Goal: Information Seeking & Learning: Learn about a topic

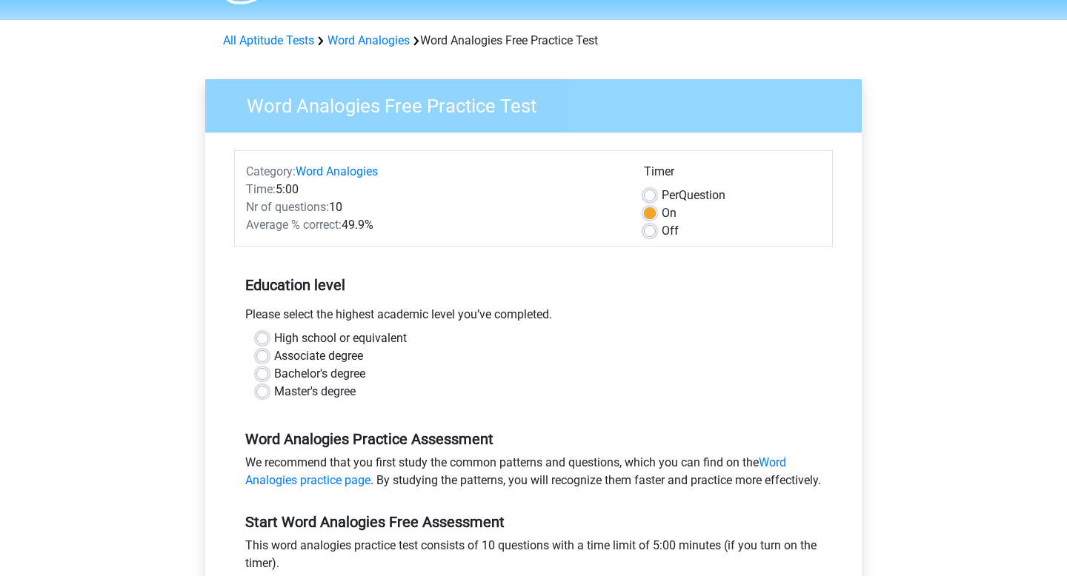
scroll to position [47, 0]
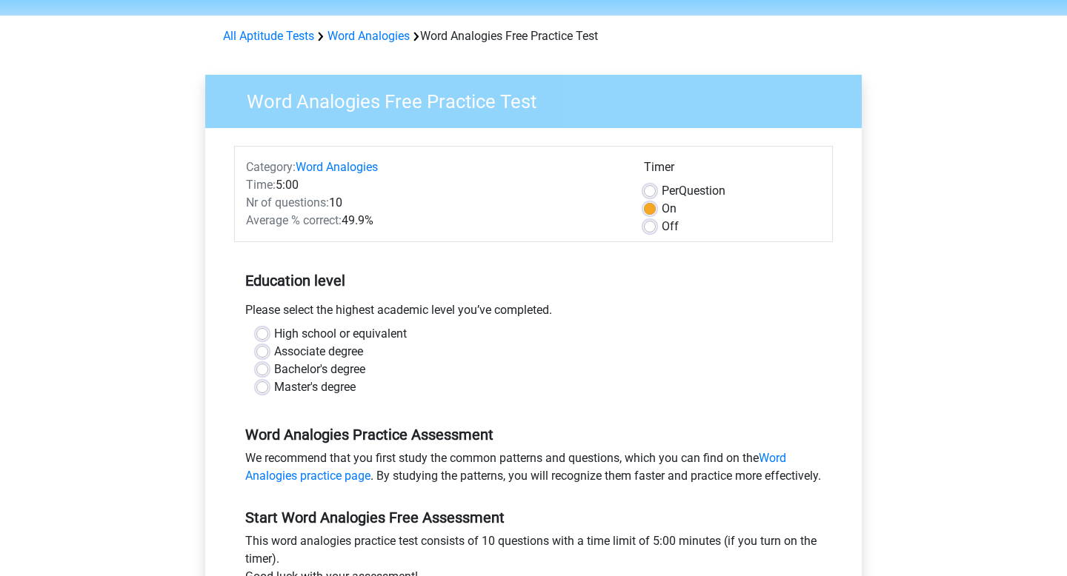
click at [667, 232] on label "Off" at bounding box center [670, 227] width 17 height 18
click at [656, 232] on input "Off" at bounding box center [650, 225] width 12 height 15
radio input "true"
click at [659, 205] on div "On" at bounding box center [732, 209] width 177 height 18
click at [660, 189] on div "Per Question" at bounding box center [732, 191] width 177 height 18
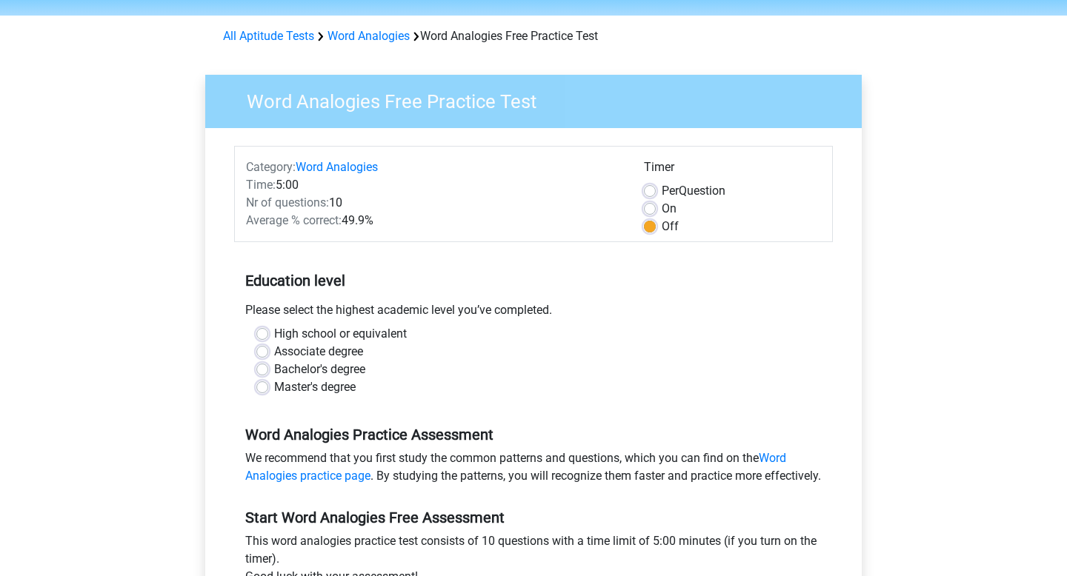
click at [642, 189] on div "Timer Per Question On Off" at bounding box center [732, 197] width 199 height 77
click at [662, 211] on label "On" at bounding box center [669, 209] width 15 height 18
click at [653, 211] on input "On" at bounding box center [650, 207] width 12 height 15
radio input "true"
click at [662, 186] on label "Per Question" at bounding box center [694, 191] width 64 height 18
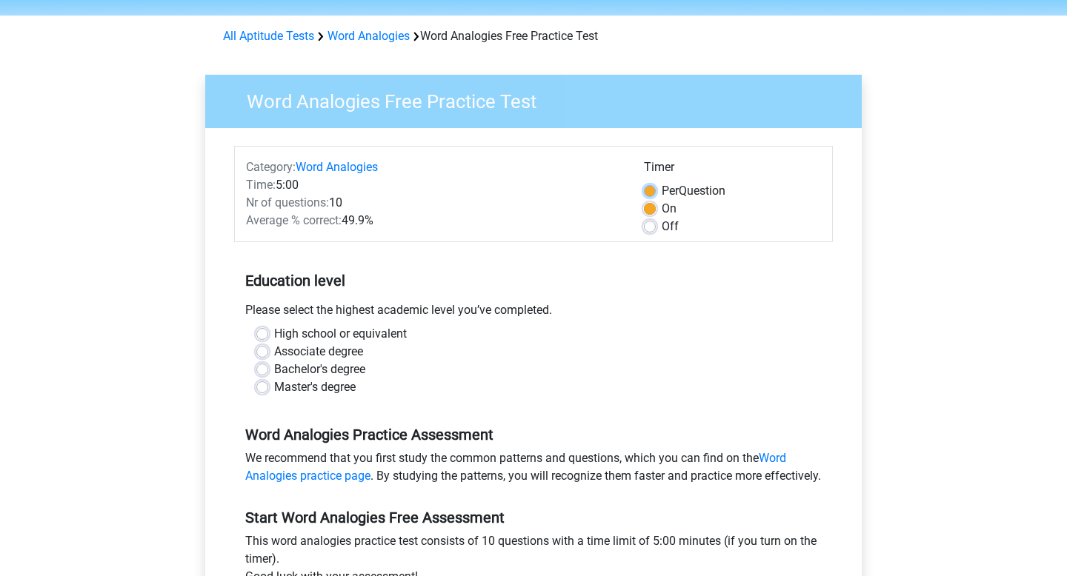
click at [650, 186] on input "Per Question" at bounding box center [650, 189] width 12 height 15
radio input "true"
click at [662, 210] on label "On" at bounding box center [669, 209] width 15 height 18
click at [648, 210] on input "On" at bounding box center [650, 207] width 12 height 15
radio input "true"
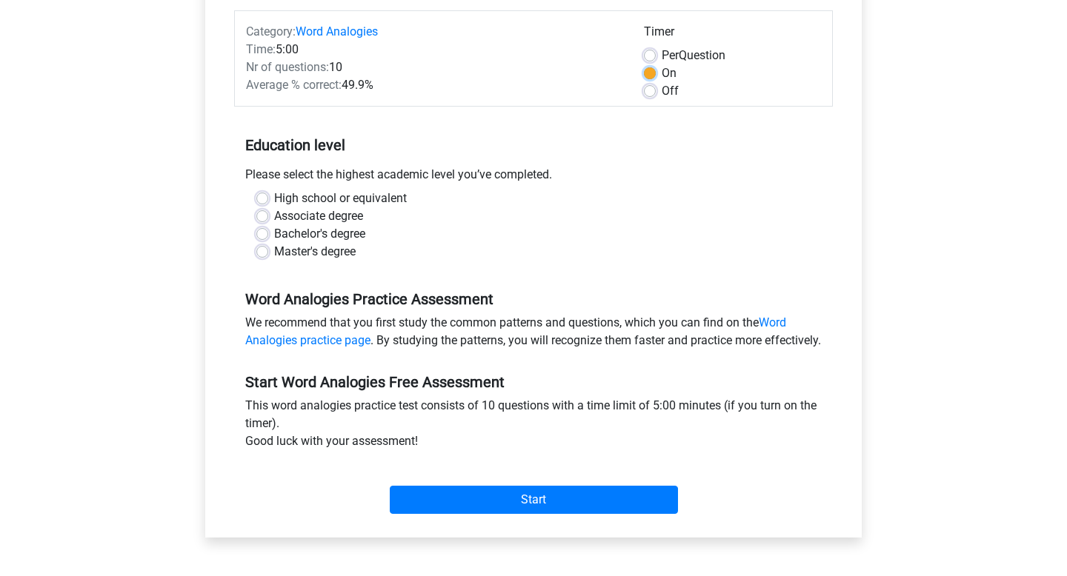
scroll to position [183, 0]
click at [373, 197] on label "High school or equivalent" at bounding box center [340, 198] width 133 height 18
click at [268, 197] on input "High school or equivalent" at bounding box center [262, 196] width 12 height 15
radio input "true"
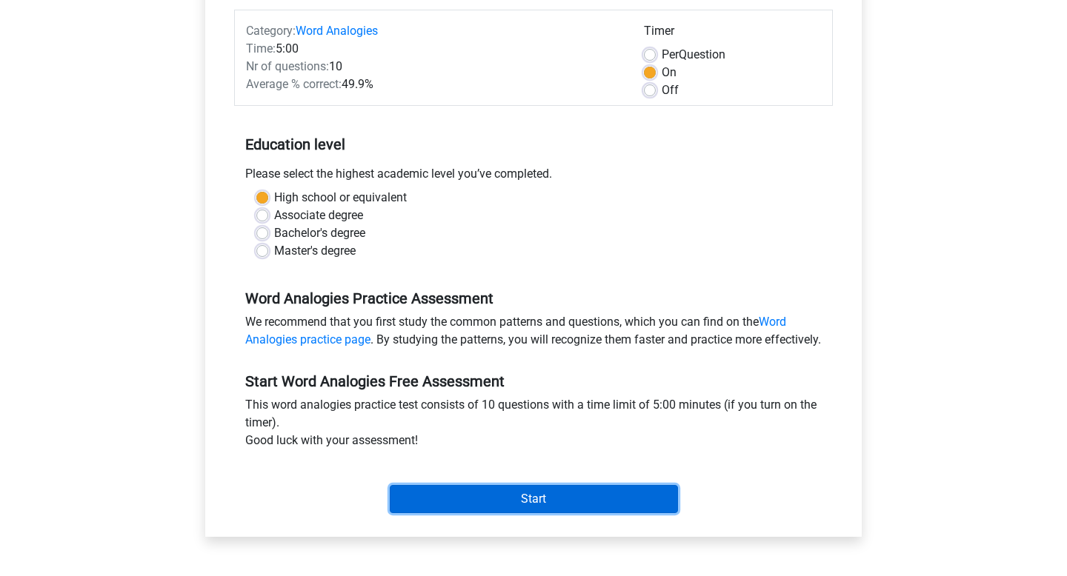
click at [399, 513] on input "Start" at bounding box center [534, 499] width 288 height 28
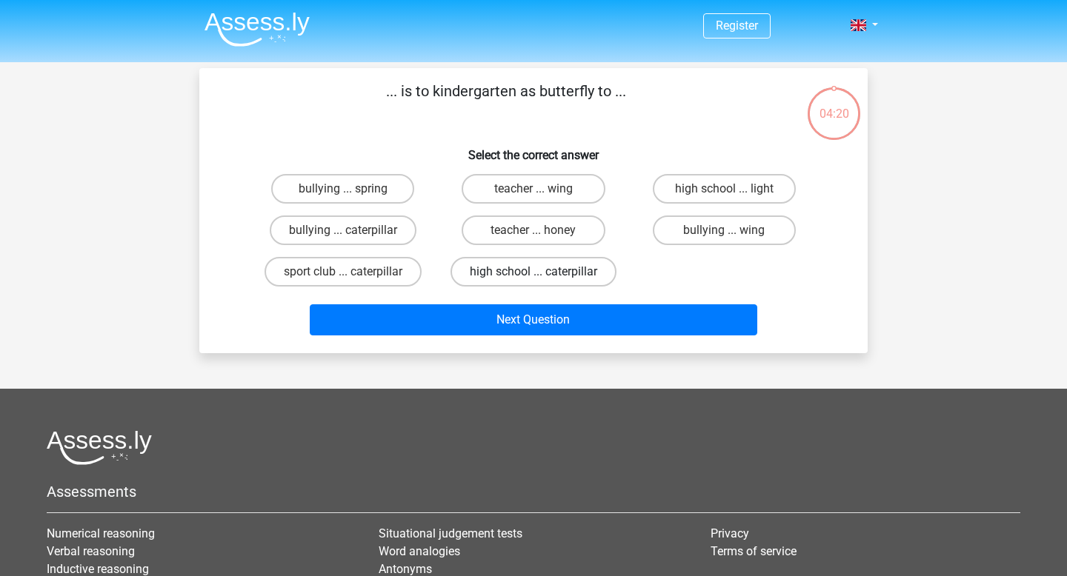
click at [582, 271] on label "high school ... caterpillar" at bounding box center [533, 272] width 166 height 30
click at [543, 272] on input "high school ... caterpillar" at bounding box center [538, 277] width 10 height 10
radio input "true"
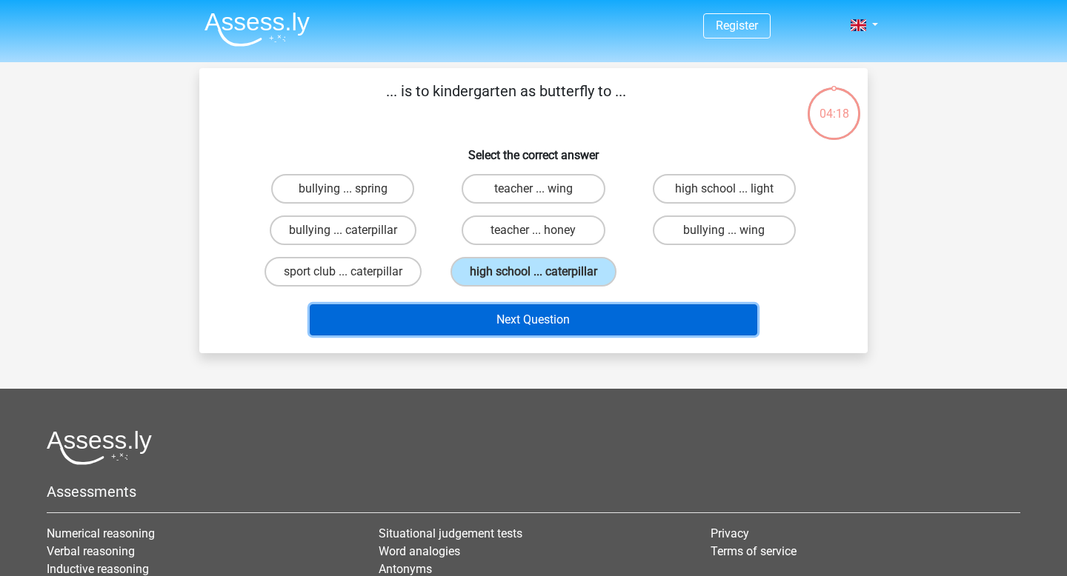
click at [577, 319] on button "Next Question" at bounding box center [534, 319] width 448 height 31
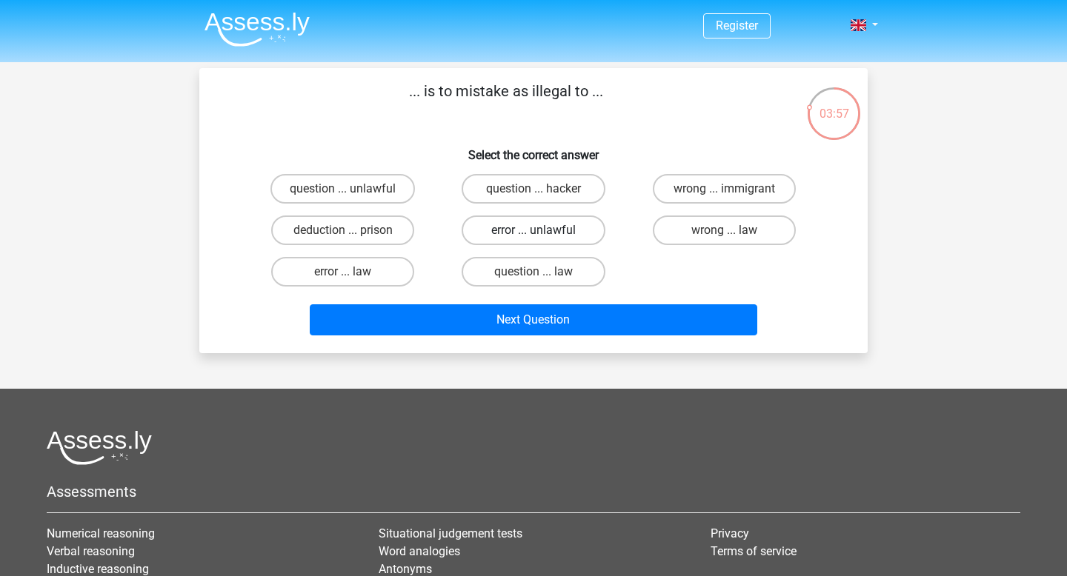
click at [555, 227] on label "error ... unlawful" at bounding box center [533, 231] width 143 height 30
click at [543, 230] on input "error ... unlawful" at bounding box center [538, 235] width 10 height 10
radio input "true"
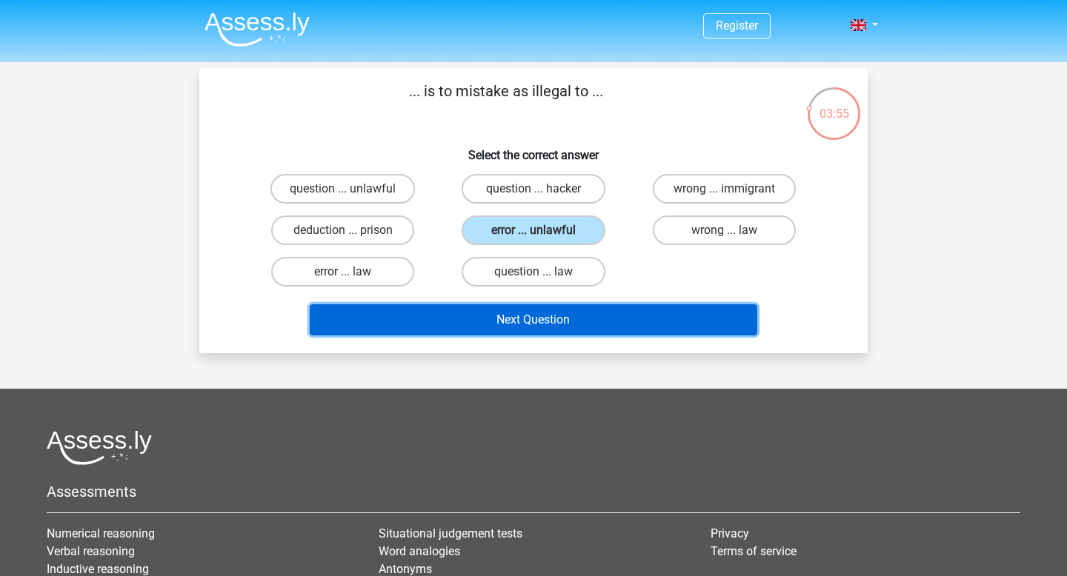
click at [543, 321] on button "Next Question" at bounding box center [534, 319] width 448 height 31
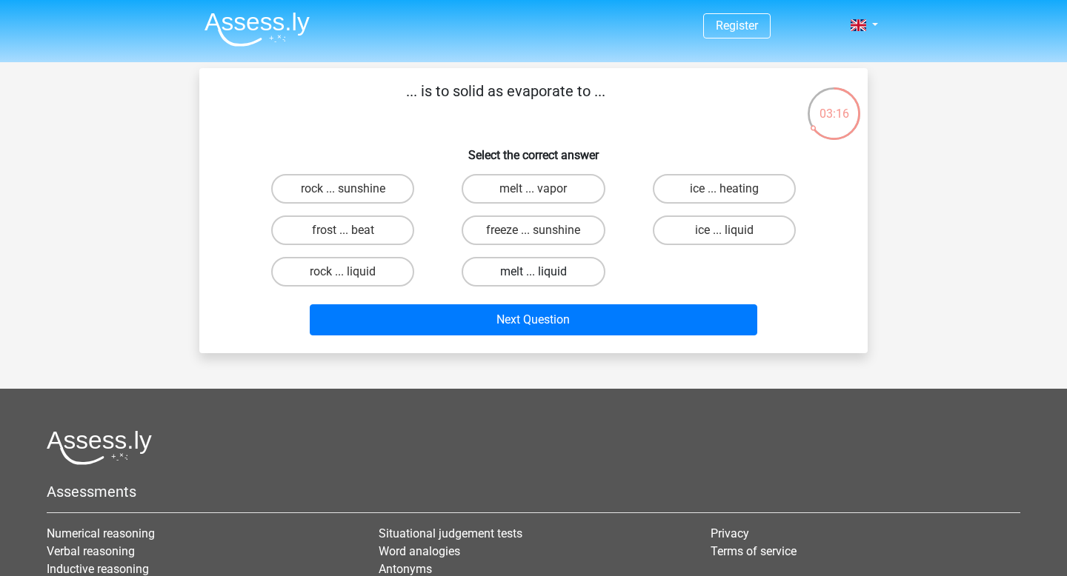
click at [550, 265] on label "melt ... liquid" at bounding box center [533, 272] width 143 height 30
click at [543, 272] on input "melt ... liquid" at bounding box center [538, 277] width 10 height 10
radio input "true"
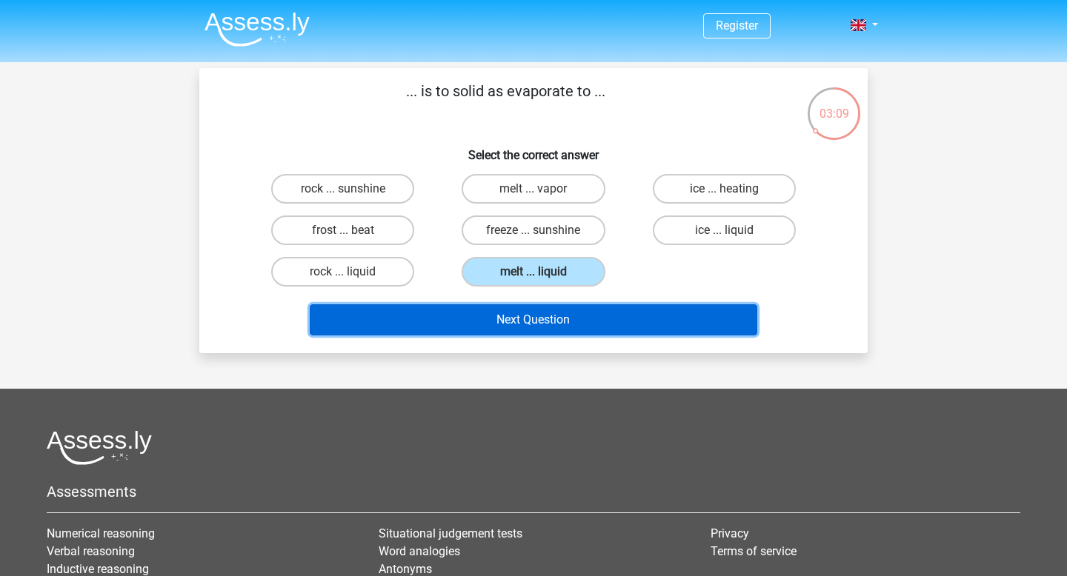
click at [562, 327] on button "Next Question" at bounding box center [534, 319] width 448 height 31
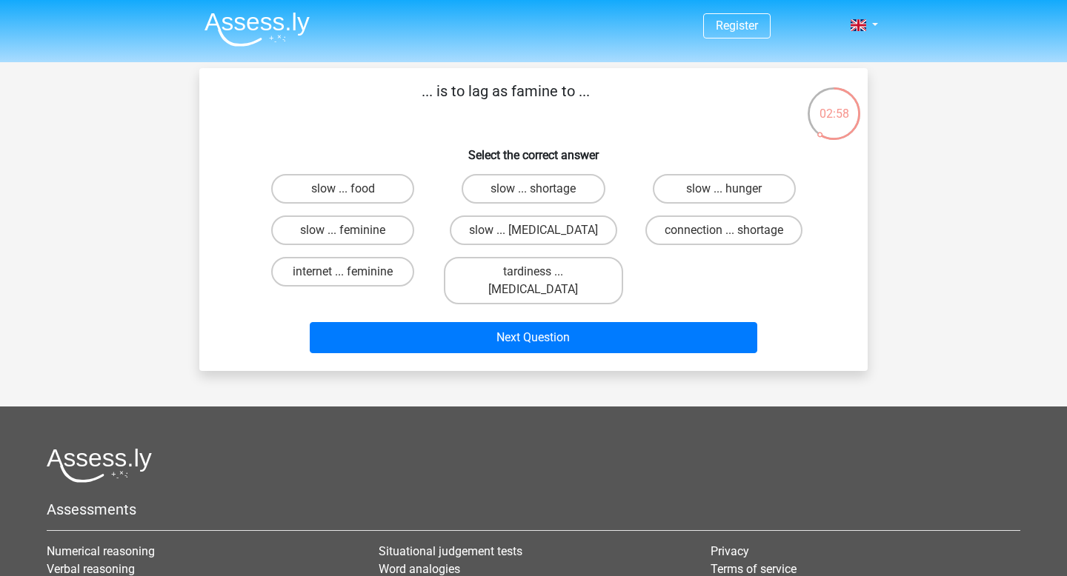
click at [533, 96] on p "... is to lag as famine to ..." at bounding box center [505, 102] width 565 height 44
click at [558, 228] on label "slow ... malnutrition" at bounding box center [533, 231] width 167 height 30
click at [543, 230] on input "slow ... malnutrition" at bounding box center [538, 235] width 10 height 10
radio input "true"
drag, startPoint x: 564, startPoint y: 233, endPoint x: 538, endPoint y: 231, distance: 26.0
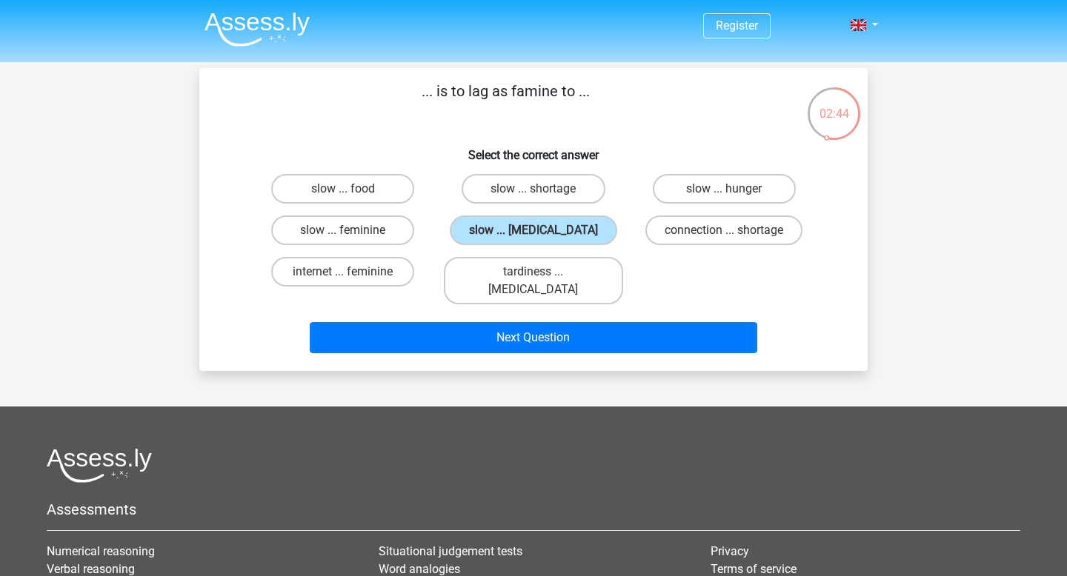
click at [538, 231] on div "slow ... malnutrition" at bounding box center [533, 231] width 179 height 30
click at [530, 90] on p "... is to lag as famine to ..." at bounding box center [505, 102] width 565 height 44
click at [716, 259] on div "slow ... food slow ... shortage slow ... hunger slow ... feminine slow ... maln…" at bounding box center [533, 239] width 572 height 142
click at [574, 183] on label "slow ... shortage" at bounding box center [533, 189] width 143 height 30
click at [543, 189] on input "slow ... shortage" at bounding box center [538, 194] width 10 height 10
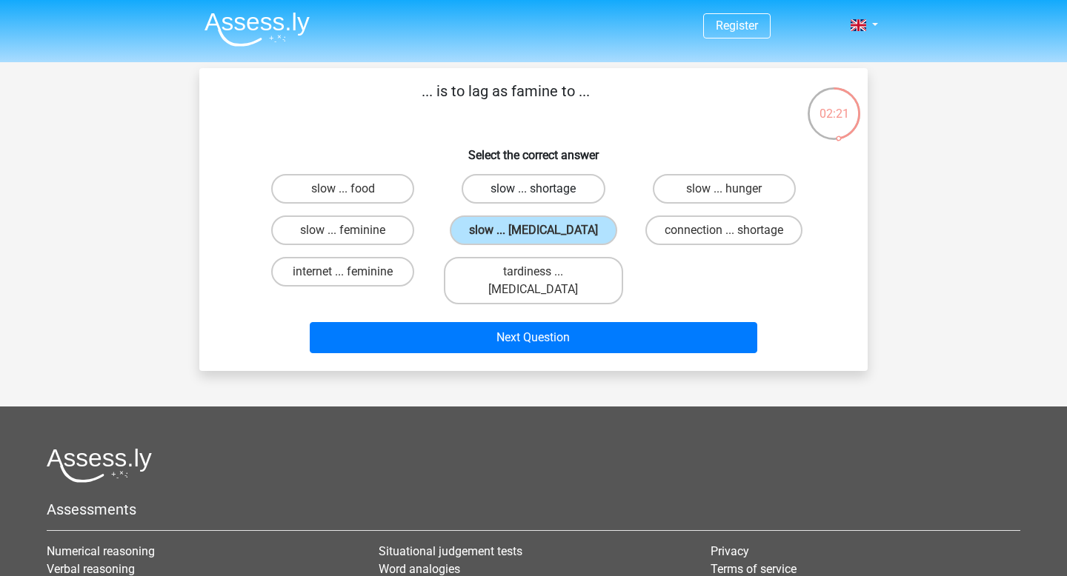
radio input "true"
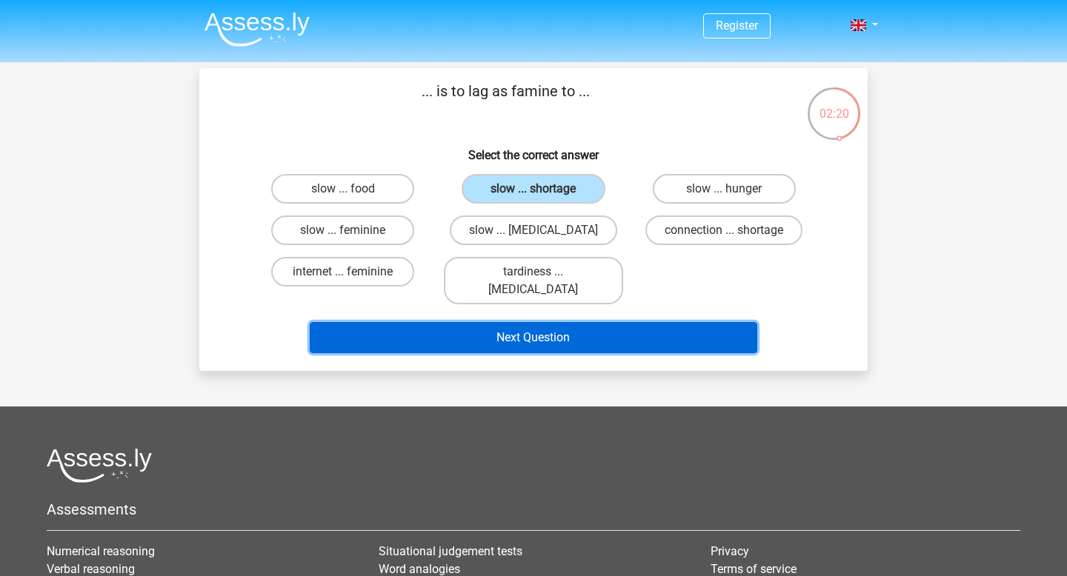
click at [563, 322] on button "Next Question" at bounding box center [534, 337] width 448 height 31
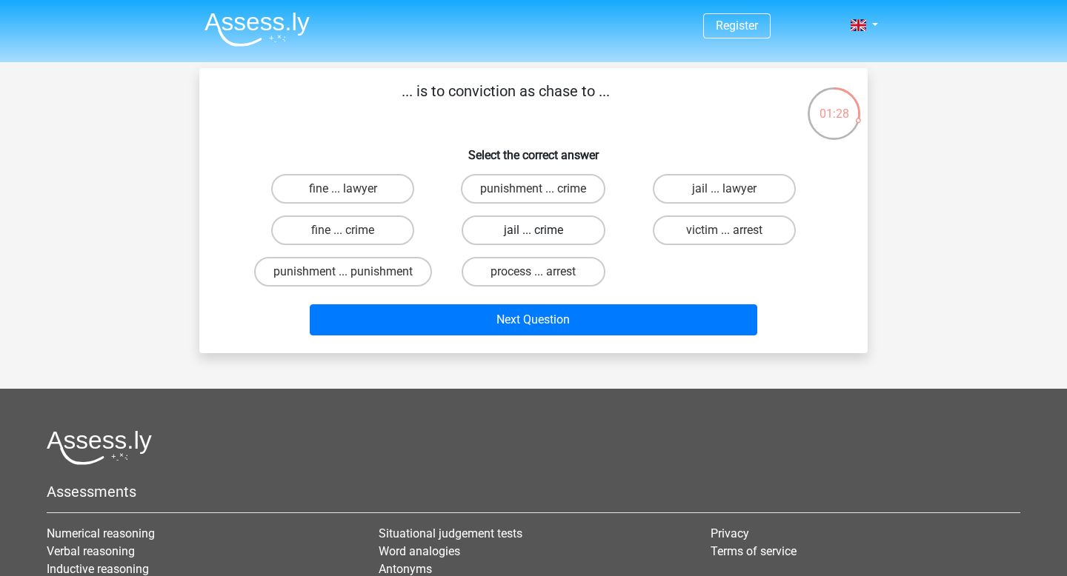
click at [538, 230] on label "jail ... crime" at bounding box center [533, 231] width 143 height 30
click at [538, 230] on input "jail ... crime" at bounding box center [538, 235] width 10 height 10
radio input "true"
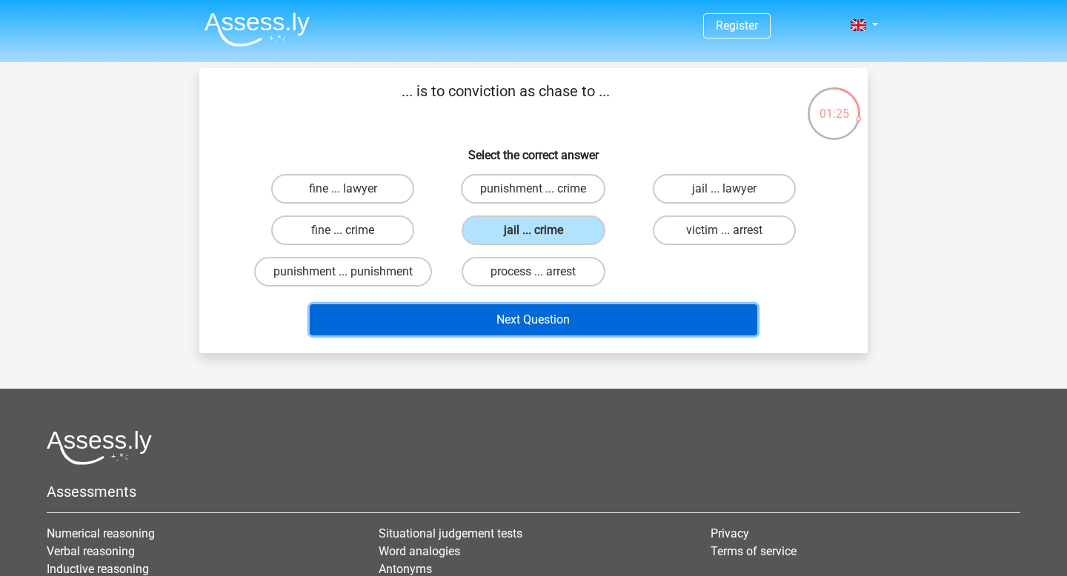
click at [469, 322] on button "Next Question" at bounding box center [534, 319] width 448 height 31
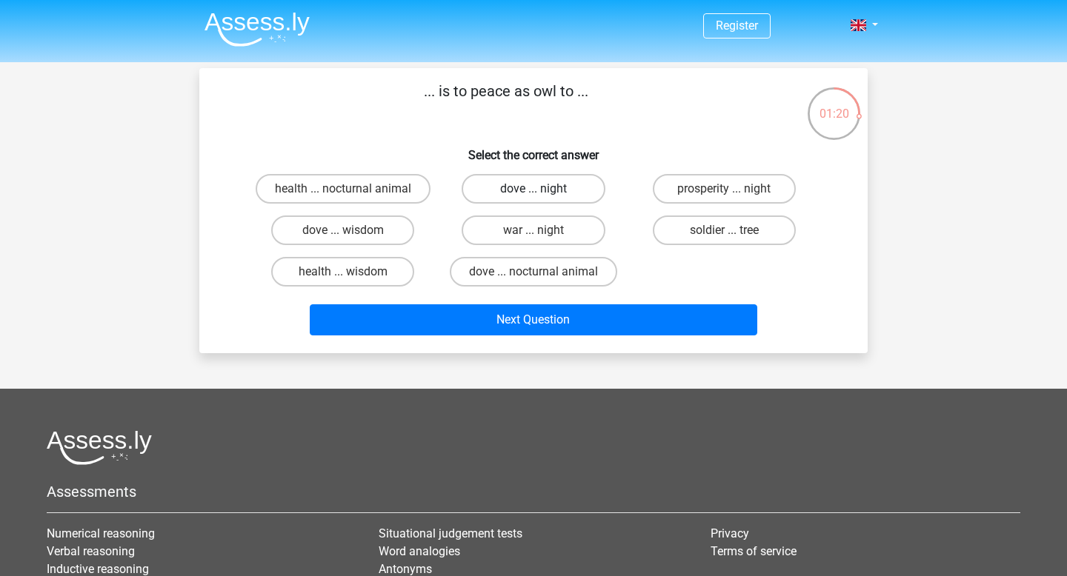
click at [505, 188] on label "dove ... night" at bounding box center [533, 189] width 143 height 30
click at [533, 189] on input "dove ... night" at bounding box center [538, 194] width 10 height 10
radio input "true"
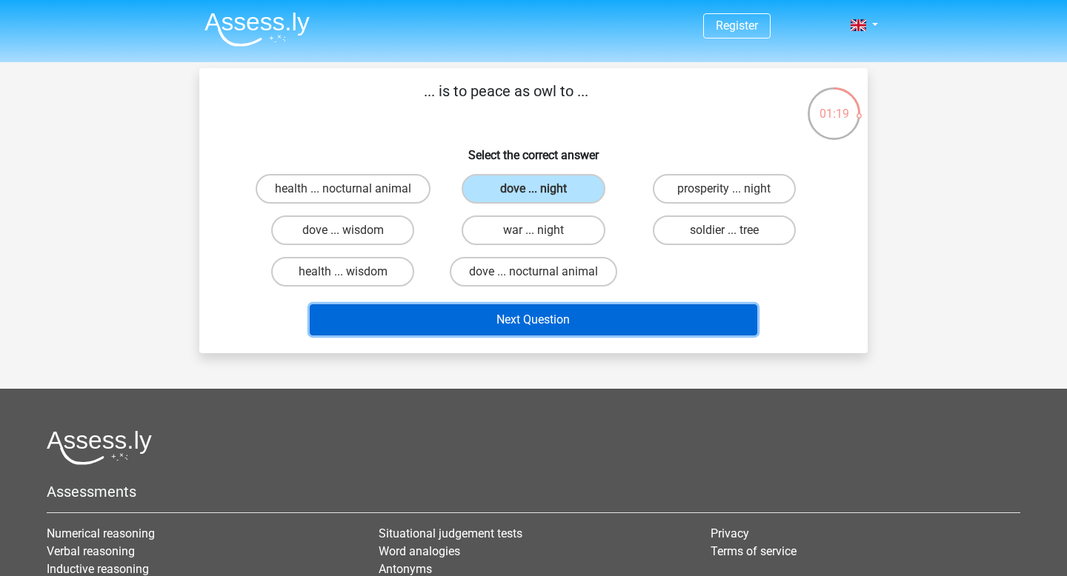
click at [507, 323] on button "Next Question" at bounding box center [534, 319] width 448 height 31
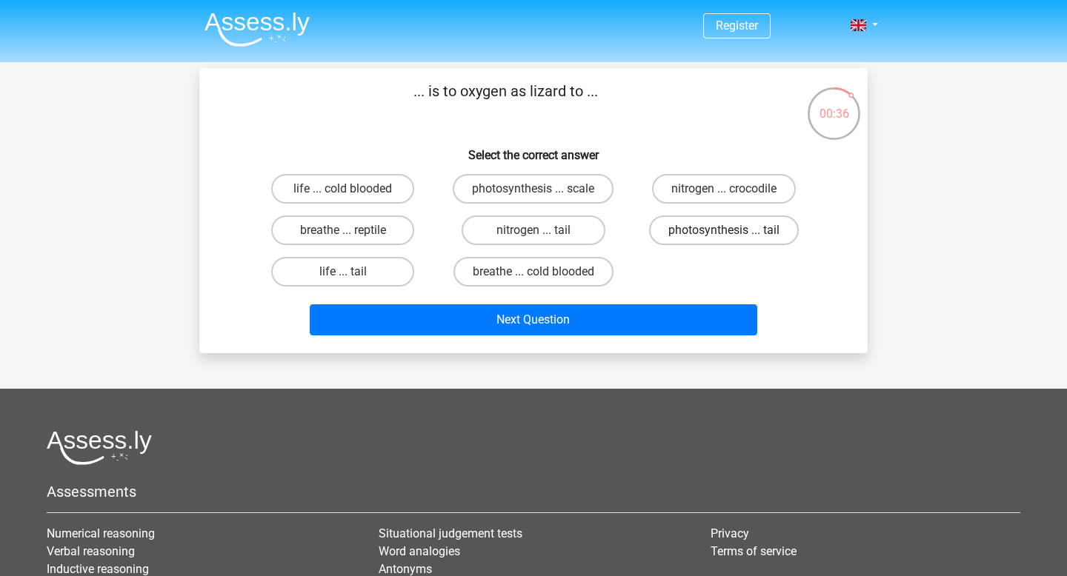
click at [700, 225] on label "photosynthesis ... tail" at bounding box center [724, 231] width 150 height 30
click at [724, 230] on input "photosynthesis ... tail" at bounding box center [729, 235] width 10 height 10
radio input "true"
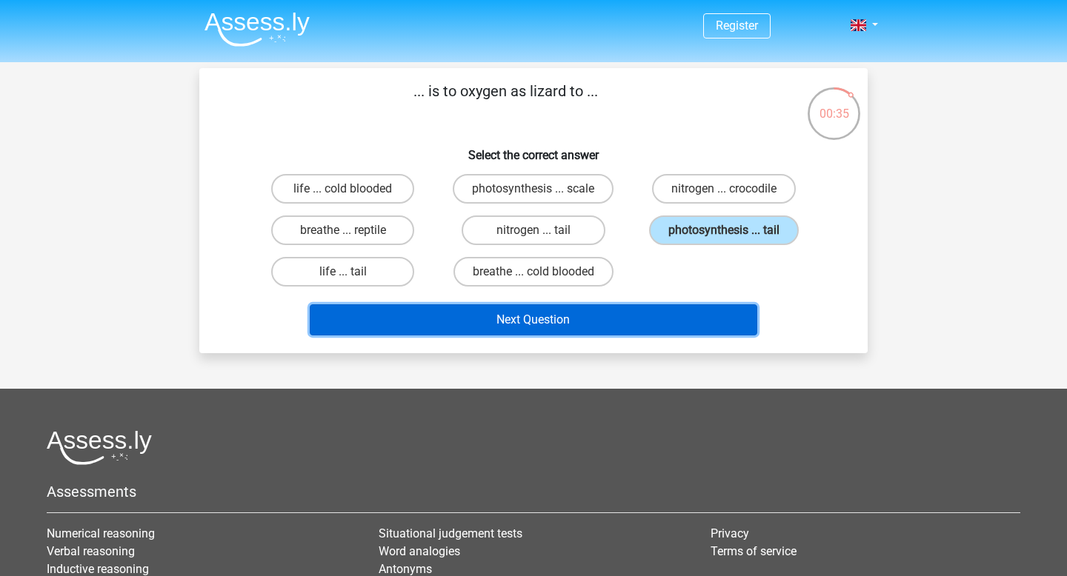
click at [617, 322] on button "Next Question" at bounding box center [534, 319] width 448 height 31
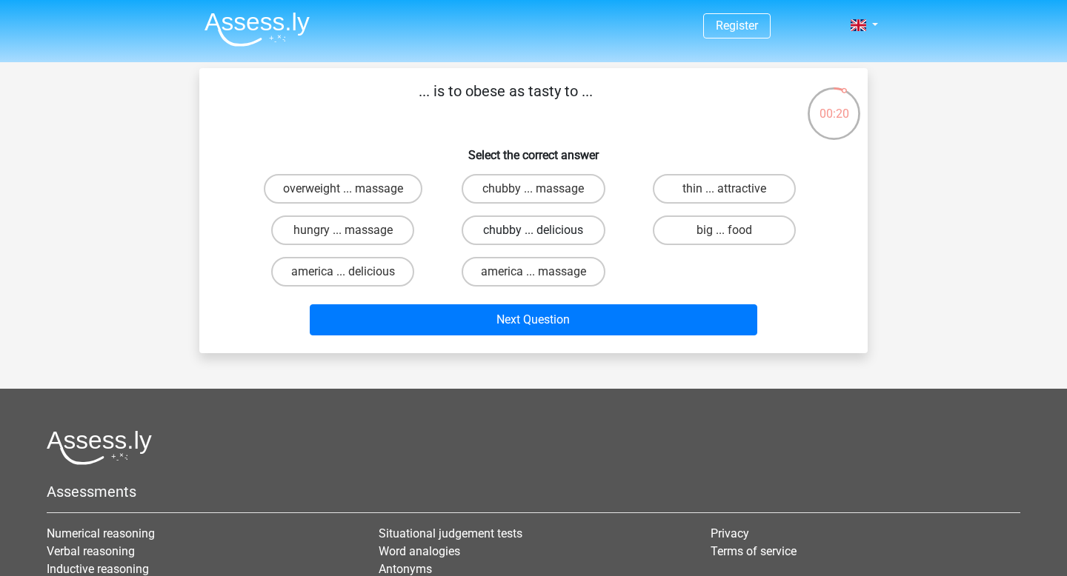
click at [511, 235] on label "chubby ... delicious" at bounding box center [533, 231] width 143 height 30
click at [533, 235] on input "chubby ... delicious" at bounding box center [538, 235] width 10 height 10
radio input "true"
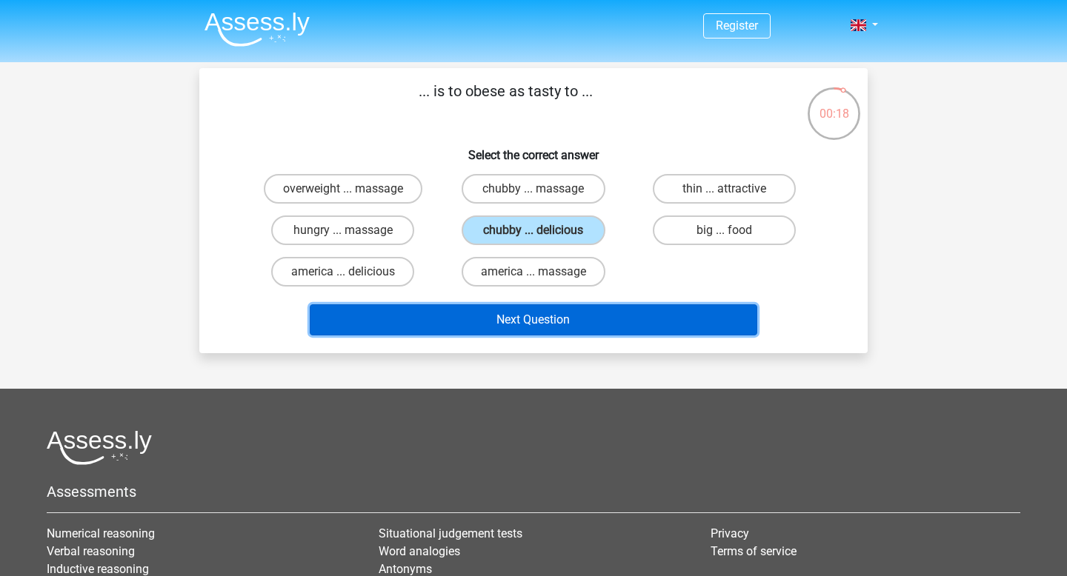
click at [509, 307] on button "Next Question" at bounding box center [534, 319] width 448 height 31
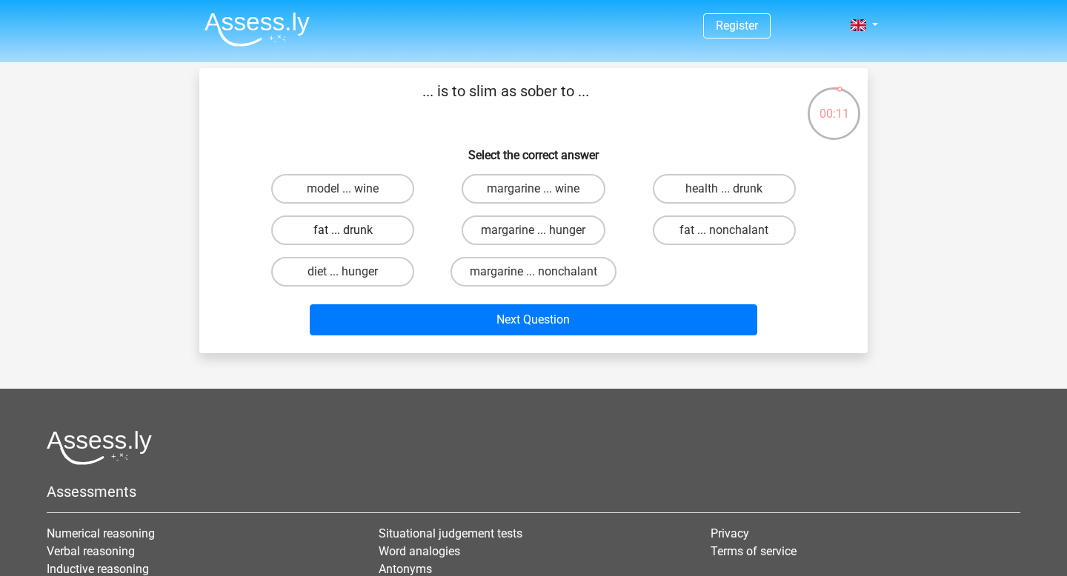
click at [373, 232] on label "fat ... drunk" at bounding box center [342, 231] width 143 height 30
click at [353, 232] on input "fat ... drunk" at bounding box center [348, 235] width 10 height 10
radio input "true"
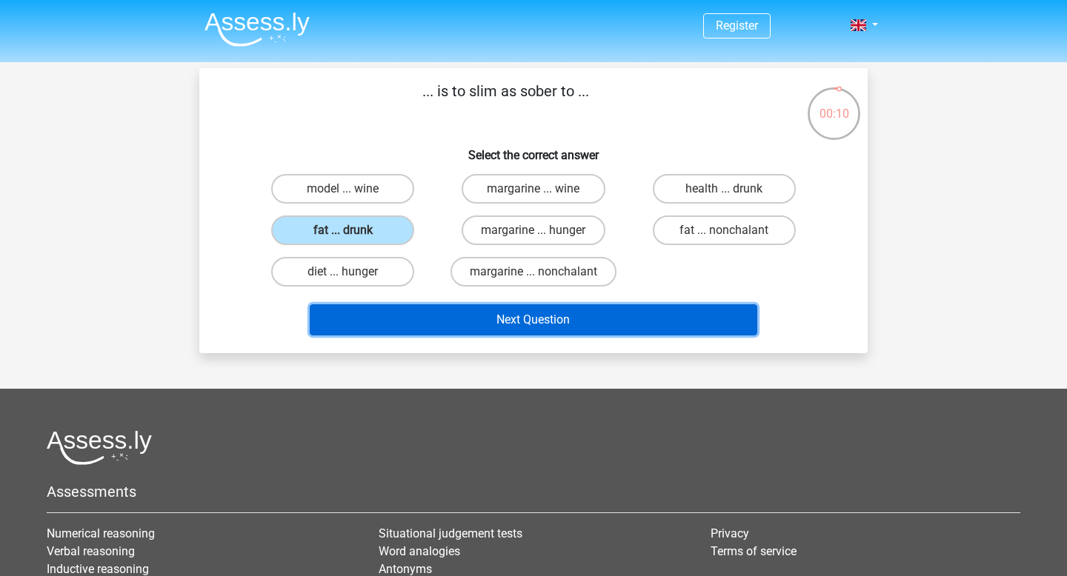
click at [450, 325] on button "Next Question" at bounding box center [534, 319] width 448 height 31
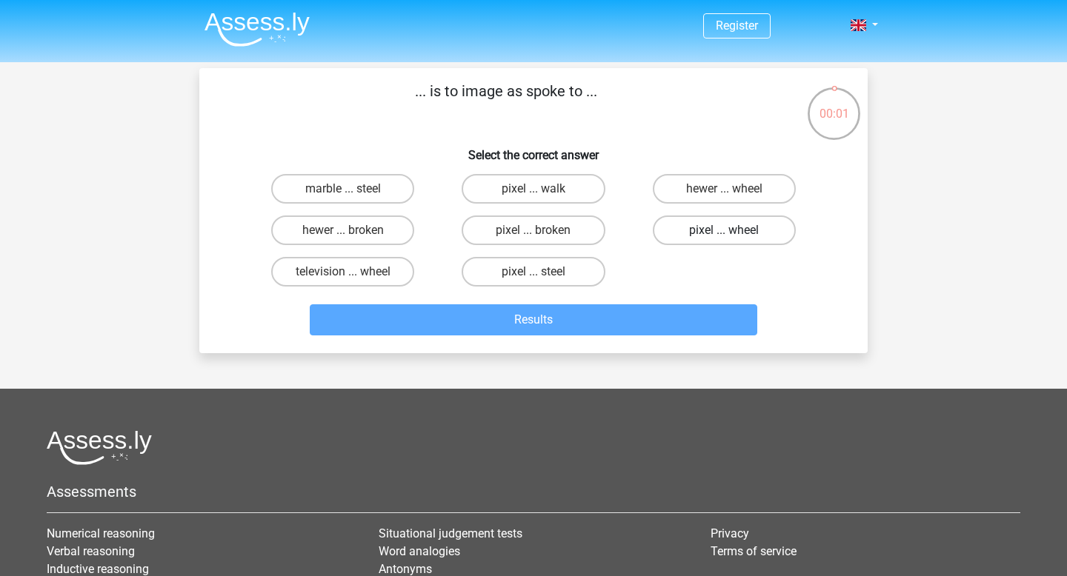
drag, startPoint x: 694, startPoint y: 198, endPoint x: 694, endPoint y: 222, distance: 23.7
click at [694, 198] on label "hewer ... wheel" at bounding box center [724, 189] width 143 height 30
click at [724, 198] on input "hewer ... wheel" at bounding box center [729, 194] width 10 height 10
radio input "true"
click at [680, 303] on div "Results" at bounding box center [533, 317] width 621 height 49
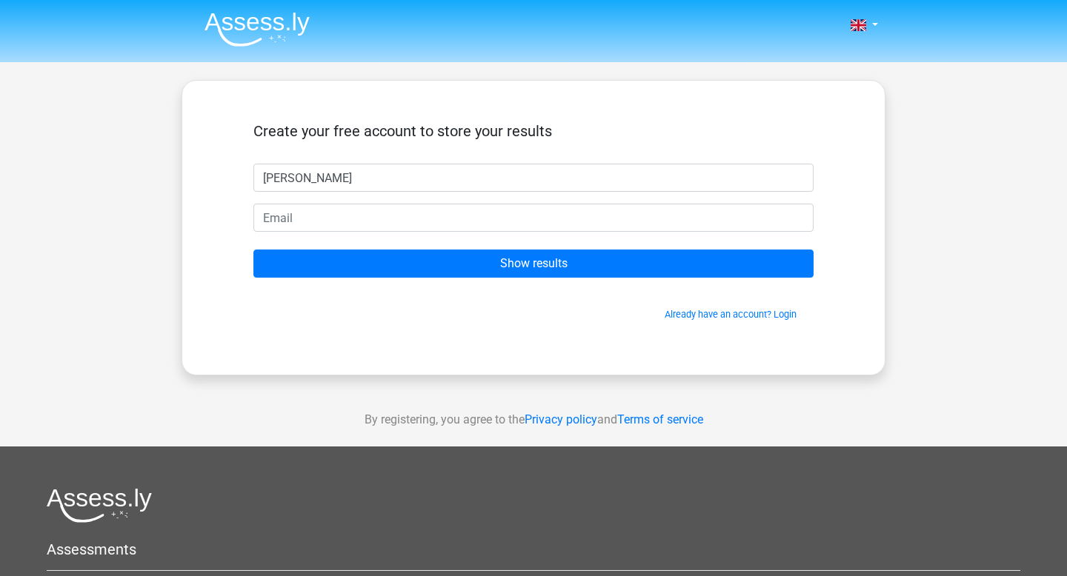
type input "[PERSON_NAME]"
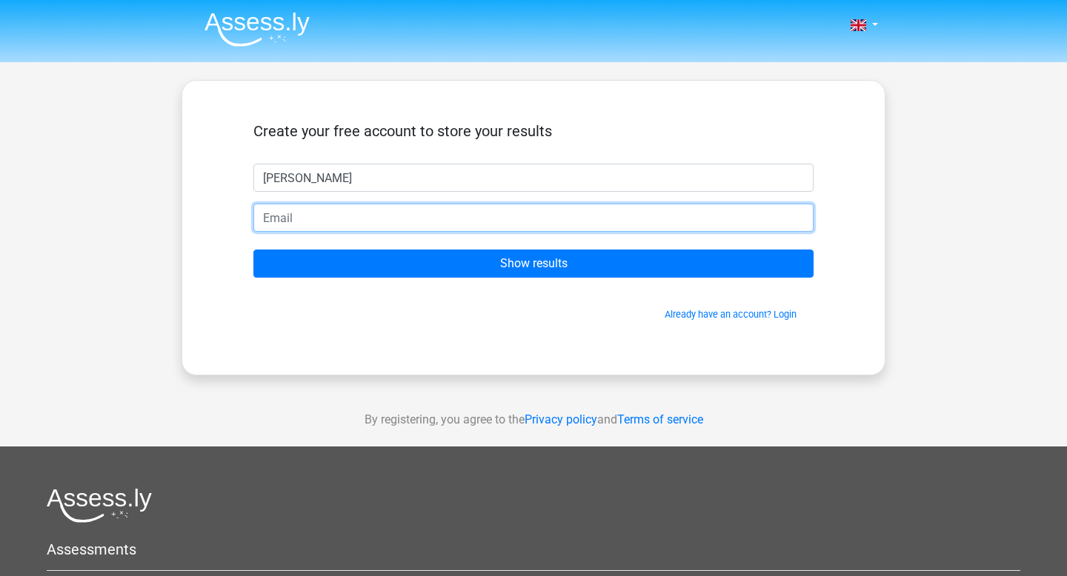
click at [383, 226] on input "email" at bounding box center [533, 218] width 560 height 28
type input "[EMAIL_ADDRESS][DOMAIN_NAME]"
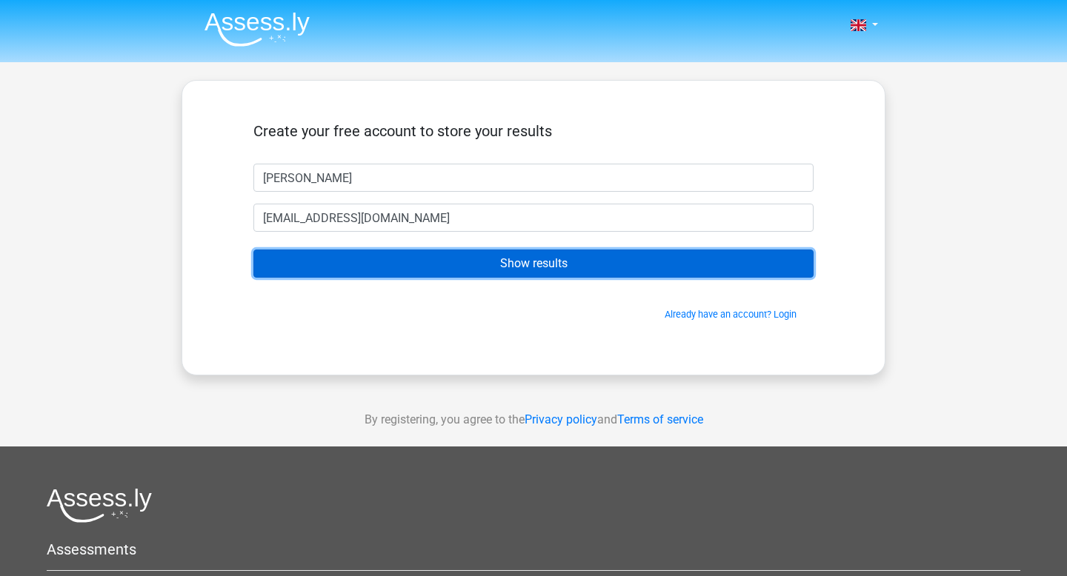
click at [373, 263] on input "Show results" at bounding box center [533, 264] width 560 height 28
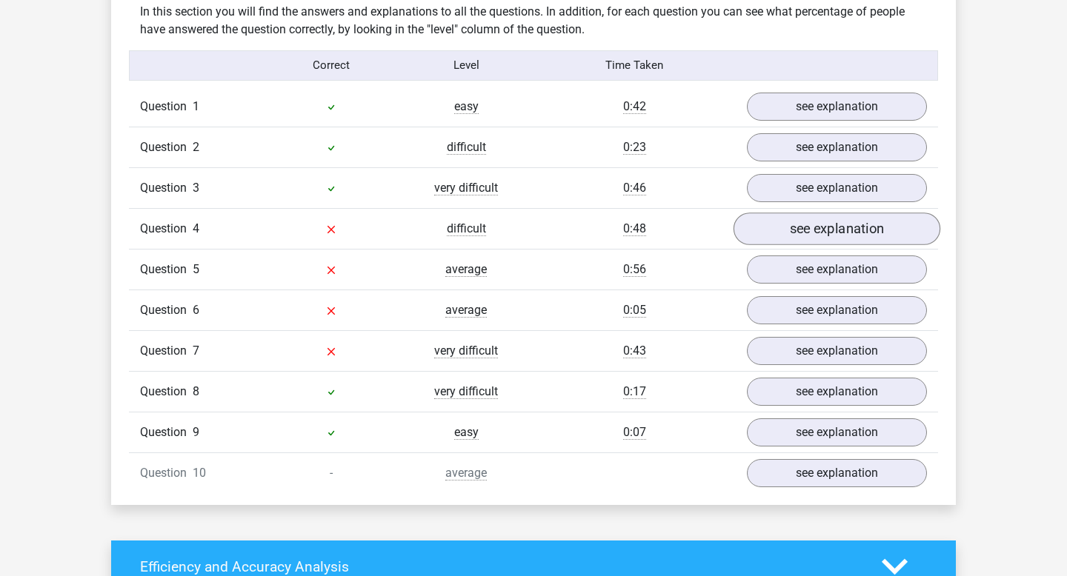
scroll to position [1153, 0]
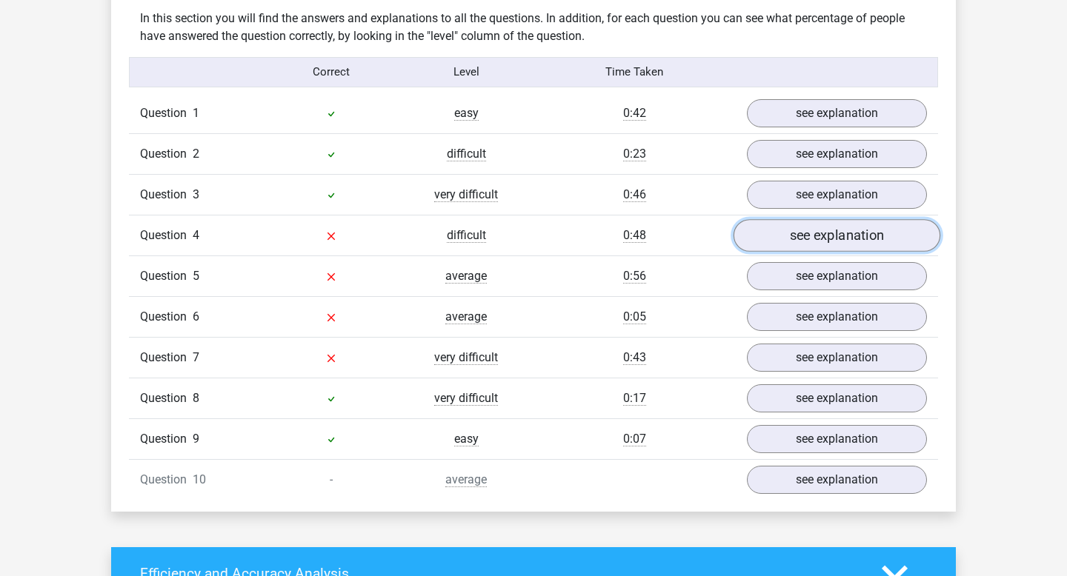
click at [770, 227] on link "see explanation" at bounding box center [836, 235] width 207 height 33
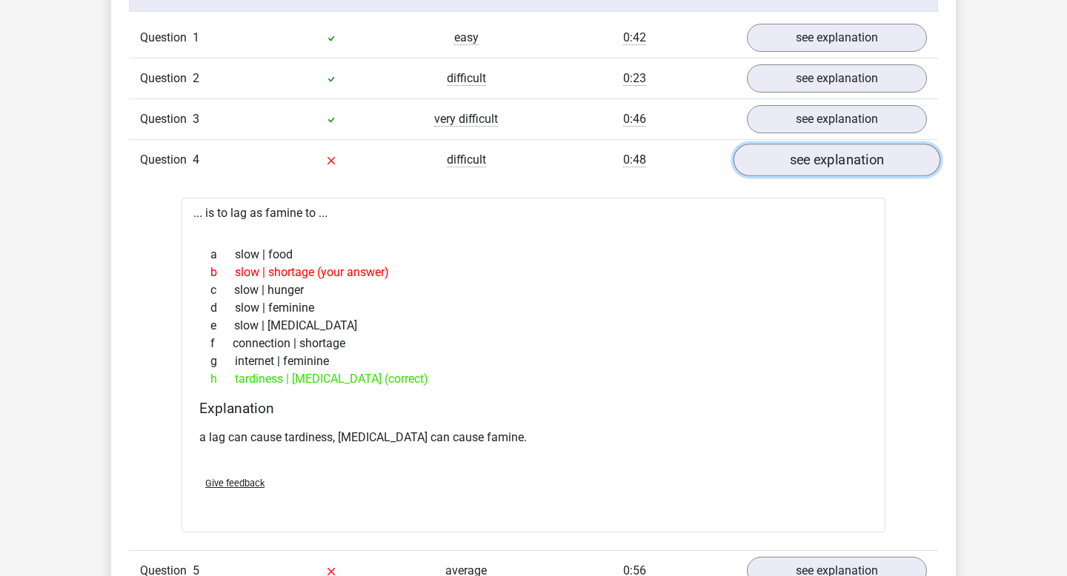
scroll to position [1228, 0]
click at [782, 164] on link "see explanation" at bounding box center [836, 160] width 207 height 33
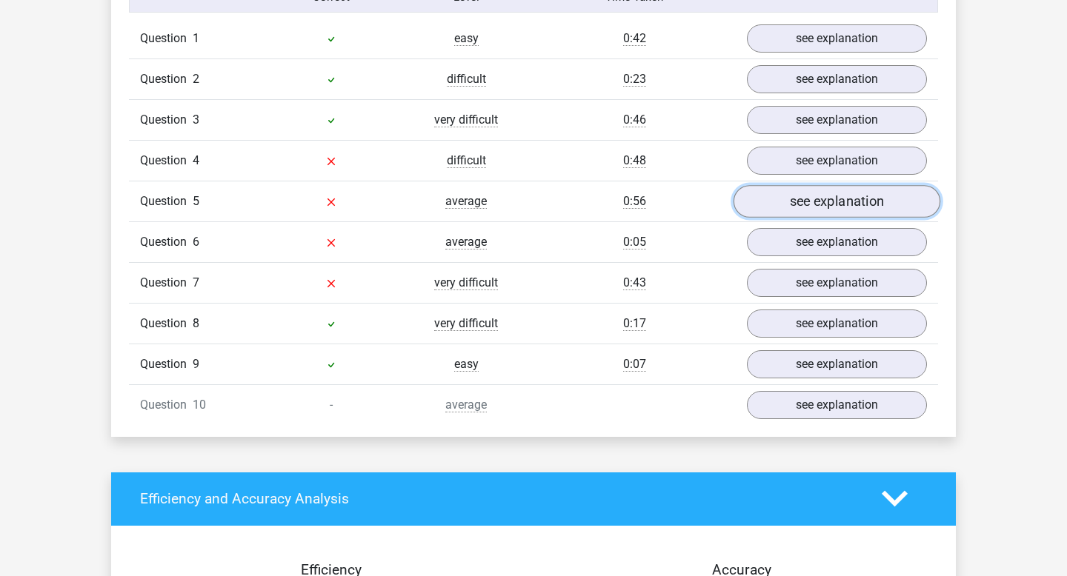
click at [790, 200] on link "see explanation" at bounding box center [836, 201] width 207 height 33
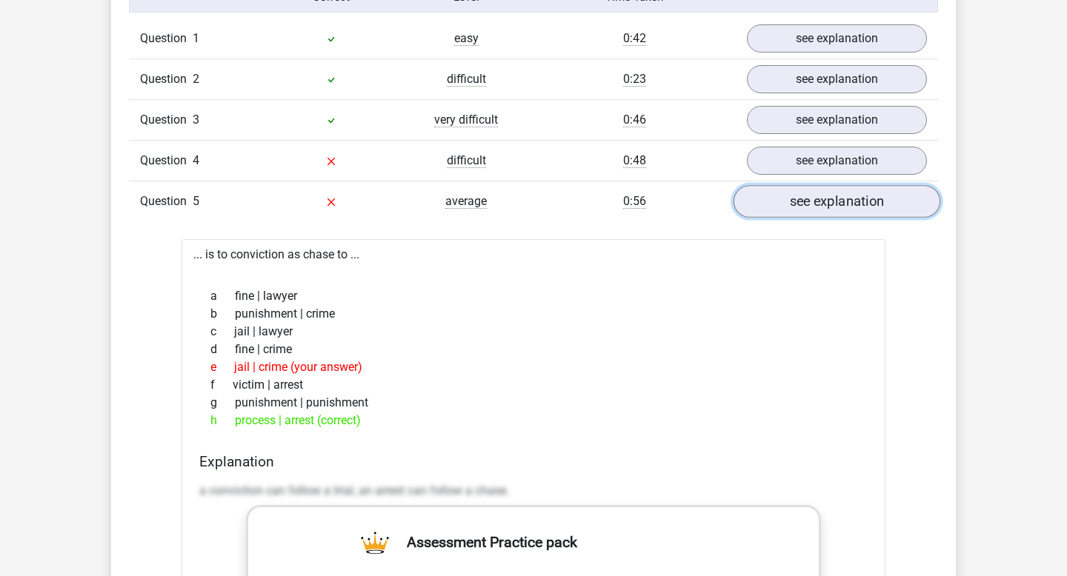
click at [790, 200] on link "see explanation" at bounding box center [836, 201] width 207 height 33
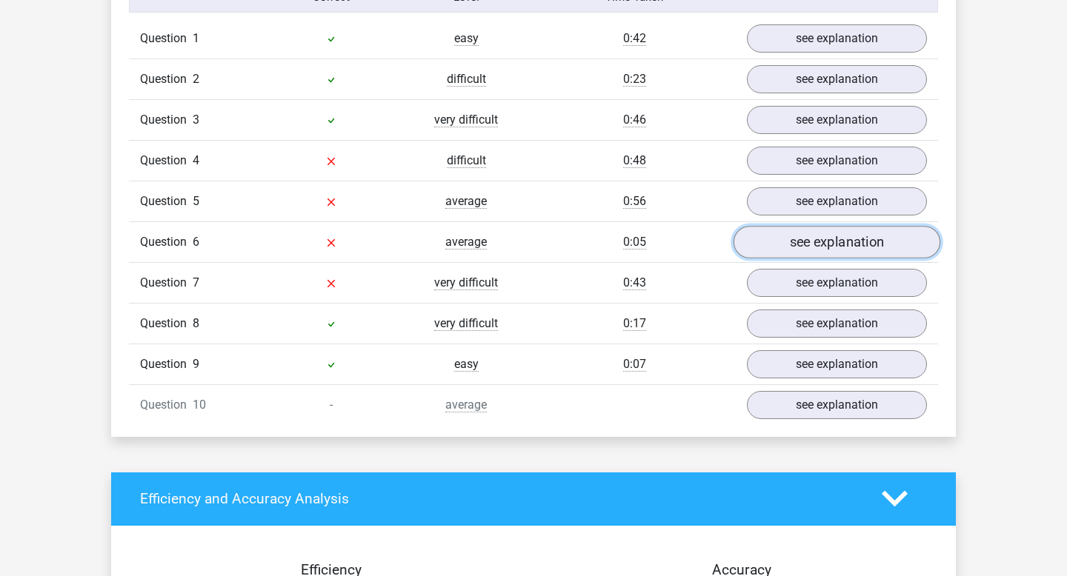
click at [784, 250] on link "see explanation" at bounding box center [836, 242] width 207 height 33
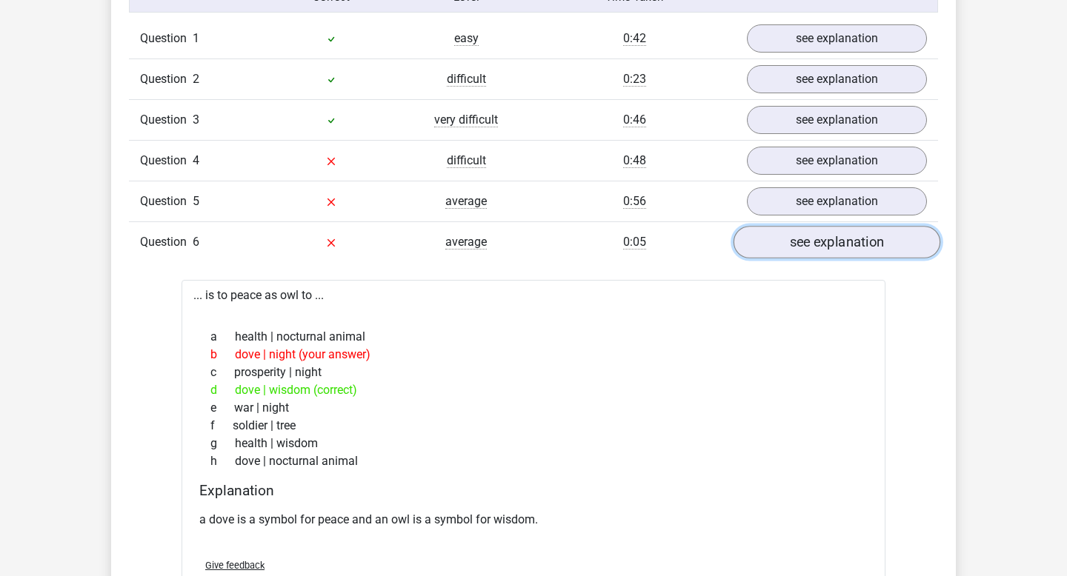
click at [784, 250] on link "see explanation" at bounding box center [836, 242] width 207 height 33
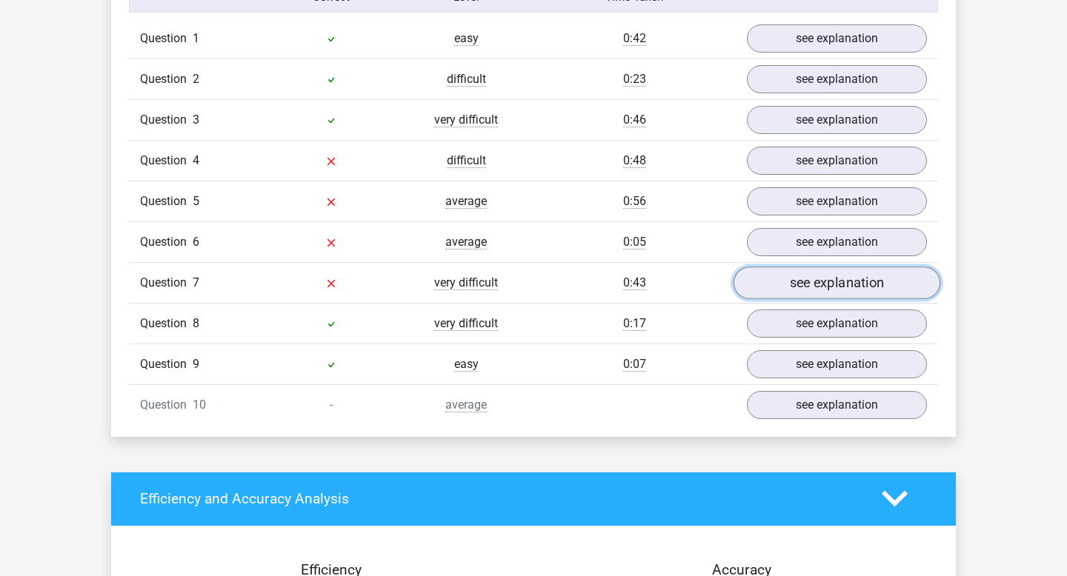
click at [783, 289] on link "see explanation" at bounding box center [836, 283] width 207 height 33
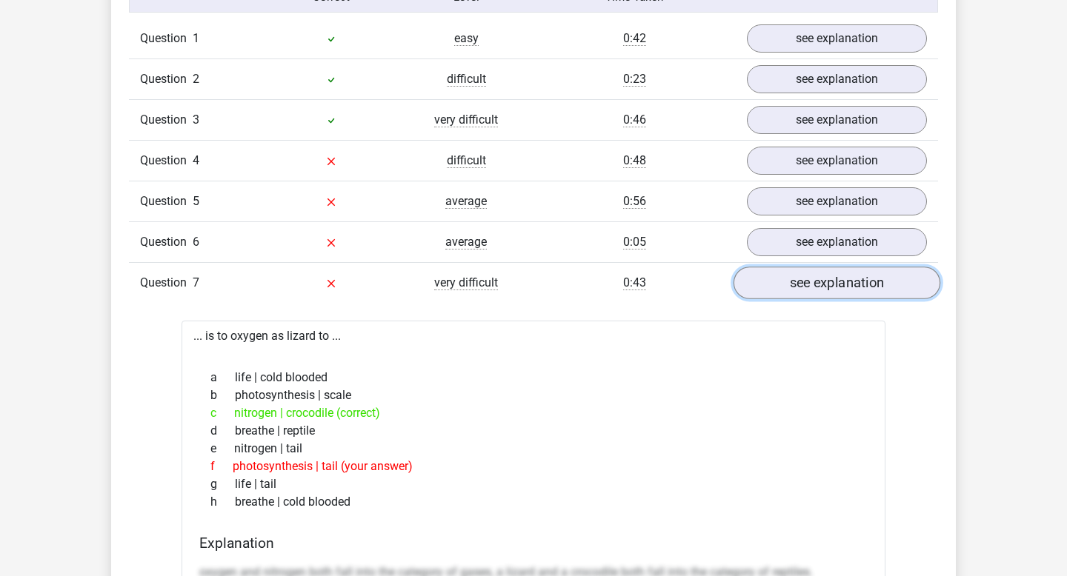
click at [783, 289] on link "see explanation" at bounding box center [836, 283] width 207 height 33
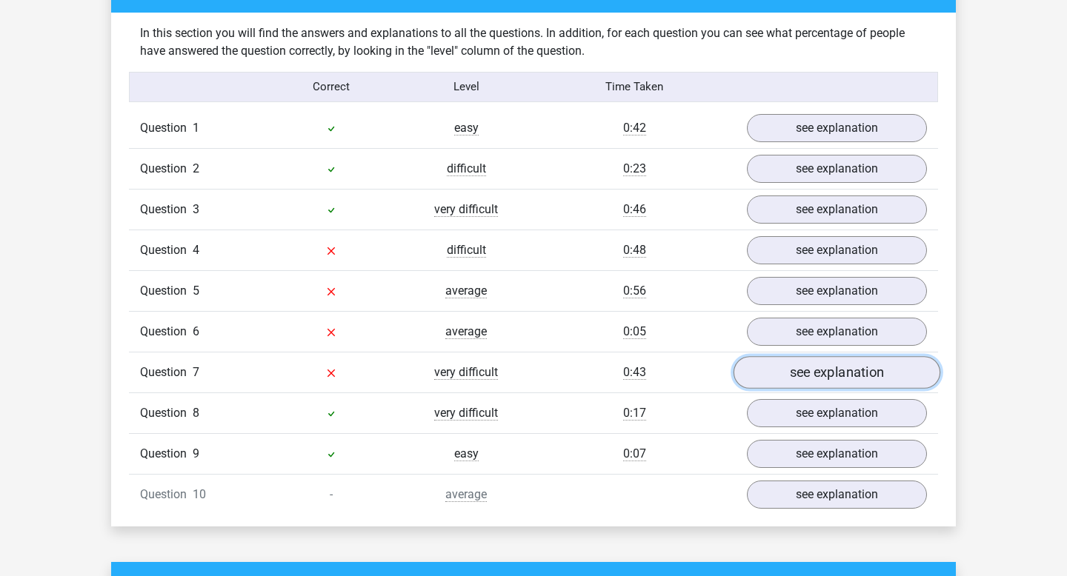
scroll to position [1138, 0]
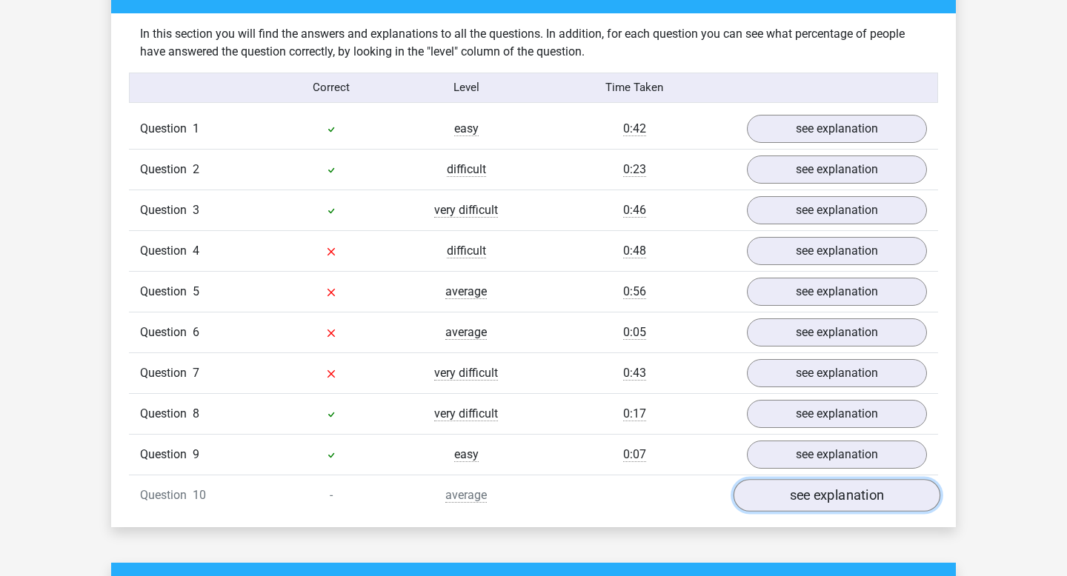
click at [814, 489] on link "see explanation" at bounding box center [836, 495] width 207 height 33
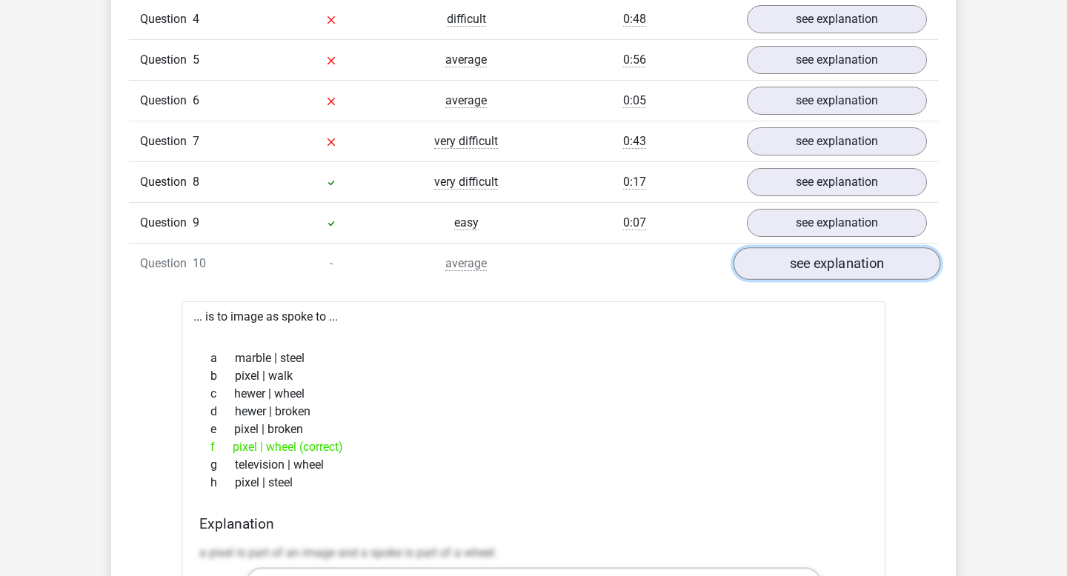
scroll to position [1375, 0]
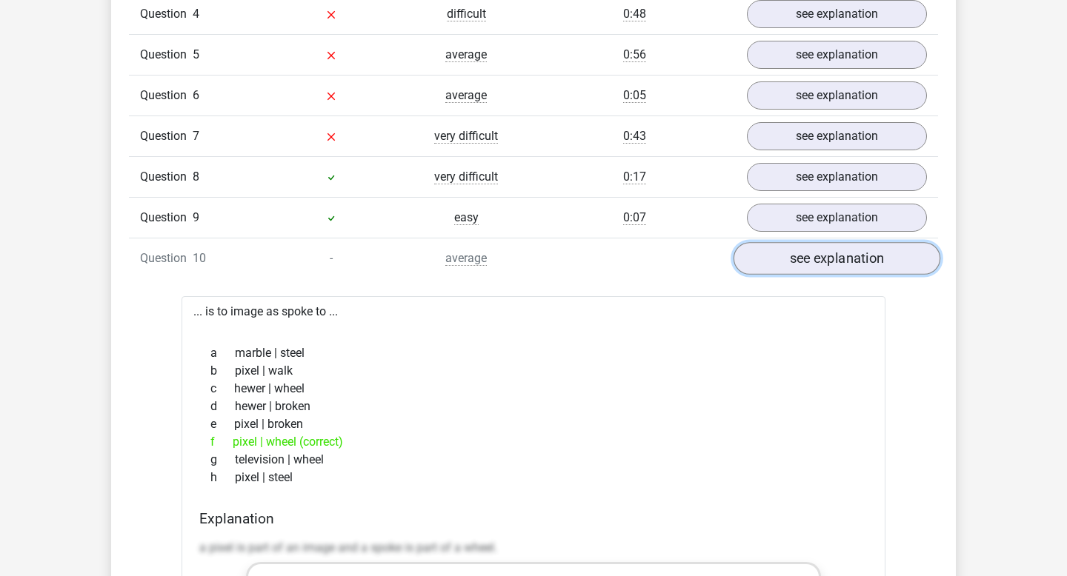
click at [813, 254] on link "see explanation" at bounding box center [836, 258] width 207 height 33
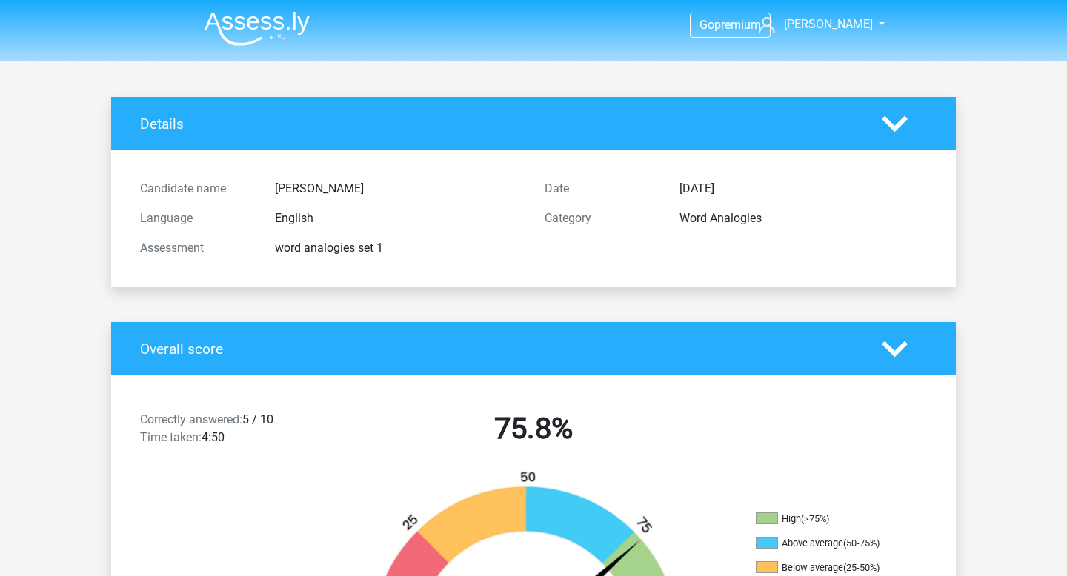
scroll to position [0, 0]
